Goal: Task Accomplishment & Management: Manage account settings

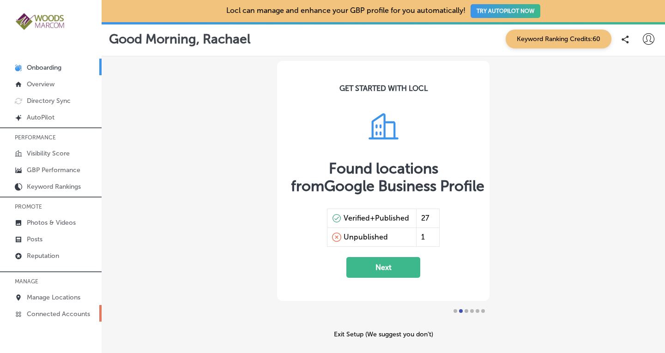
click at [61, 312] on p "Connected Accounts" at bounding box center [58, 314] width 63 height 8
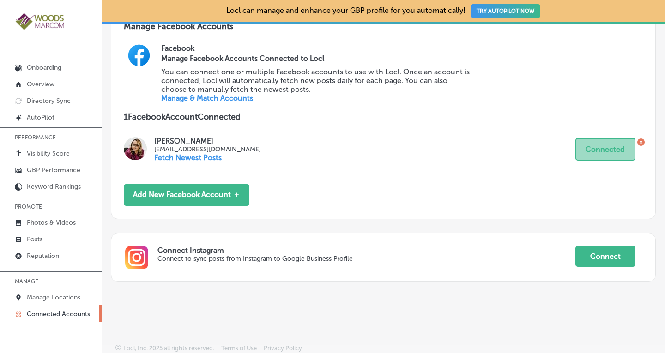
scroll to position [414, 0]
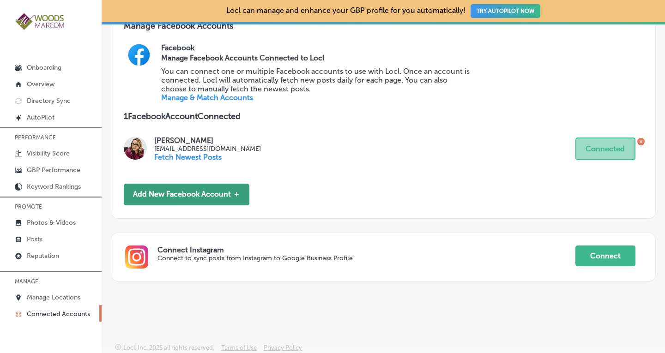
click at [195, 198] on button "Add New Facebook Account ＋" at bounding box center [187, 195] width 126 height 22
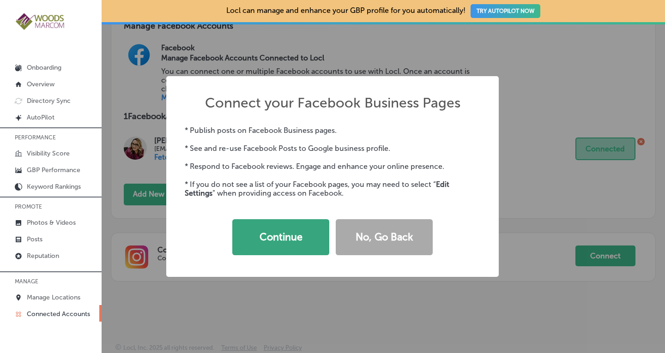
click at [273, 243] on button "Continue" at bounding box center [280, 237] width 97 height 36
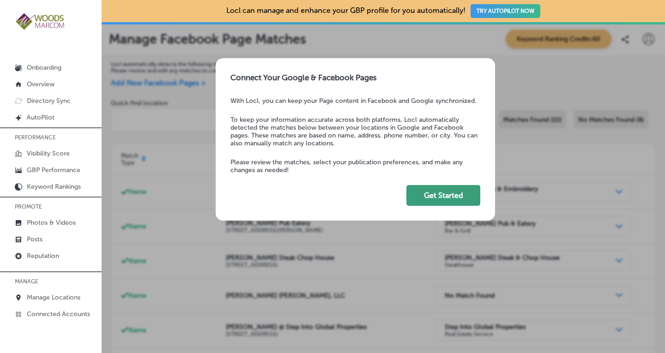
click at [432, 206] on button "Get Started" at bounding box center [443, 195] width 74 height 21
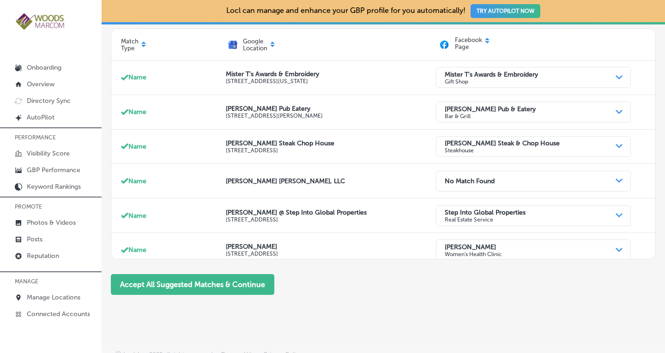
scroll to position [125, 0]
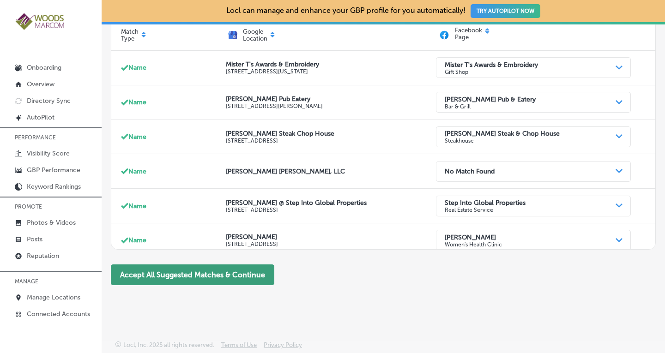
click at [226, 275] on button "Accept All Suggested Matches & Continue" at bounding box center [192, 275] width 163 height 21
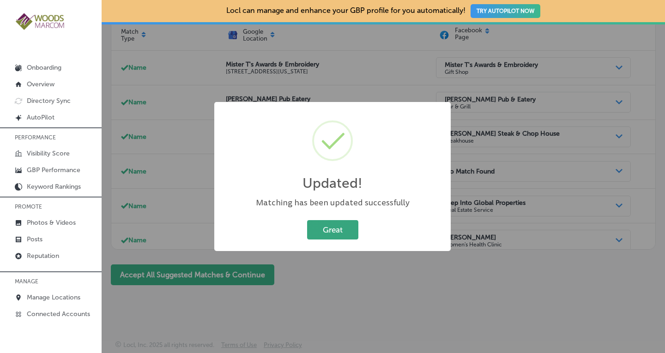
click at [332, 228] on button "Great" at bounding box center [332, 229] width 51 height 19
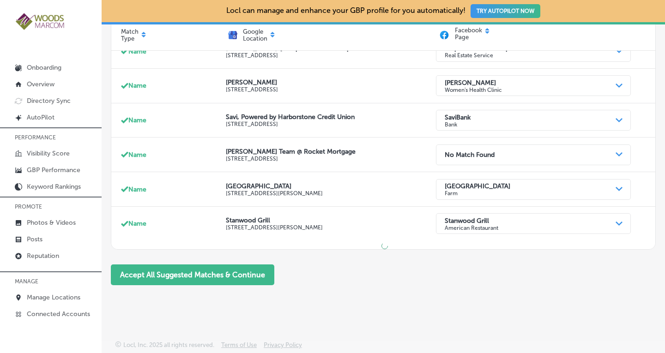
scroll to position [155, 0]
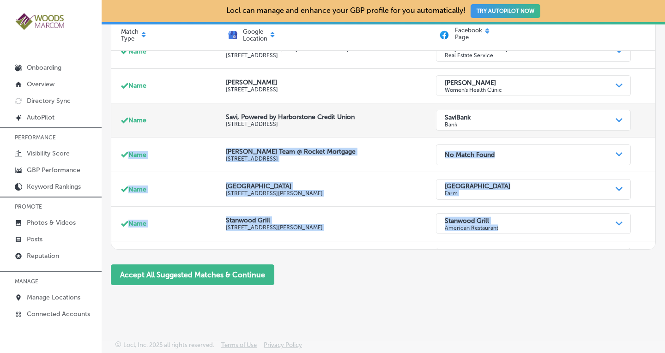
drag, startPoint x: 650, startPoint y: 246, endPoint x: 630, endPoint y: 129, distance: 118.4
click at [630, 129] on div "Locl automatically detects the following matches between your Facebook pages an…" at bounding box center [383, 114] width 563 height 365
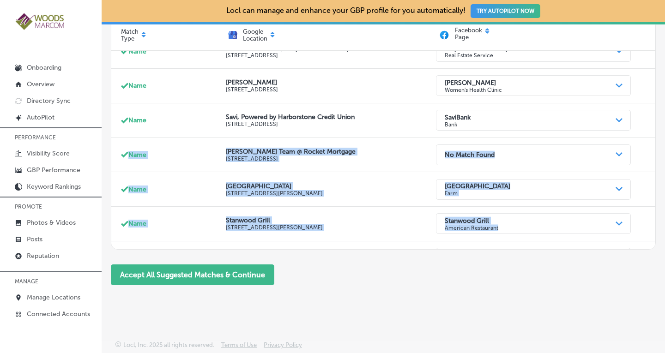
click at [566, 305] on div "Locl can manage and enhance your GBP profile for you automatically! TRY AUTOPIL…" at bounding box center [383, 176] width 563 height 353
